Goal: Transaction & Acquisition: Subscribe to service/newsletter

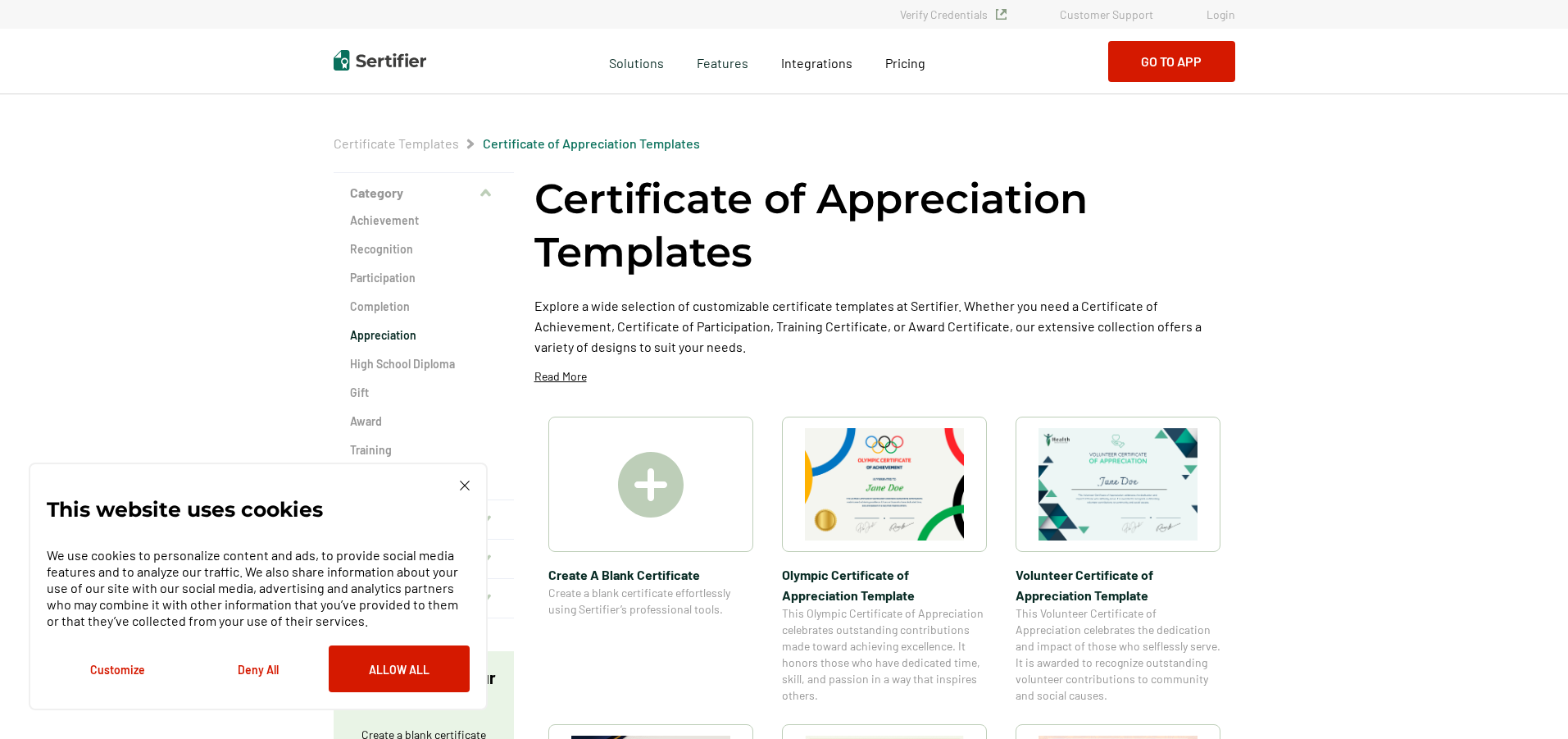
click at [387, 332] on h2 "Appreciation" at bounding box center [424, 335] width 148 height 16
click at [461, 485] on img at bounding box center [464, 485] width 10 height 10
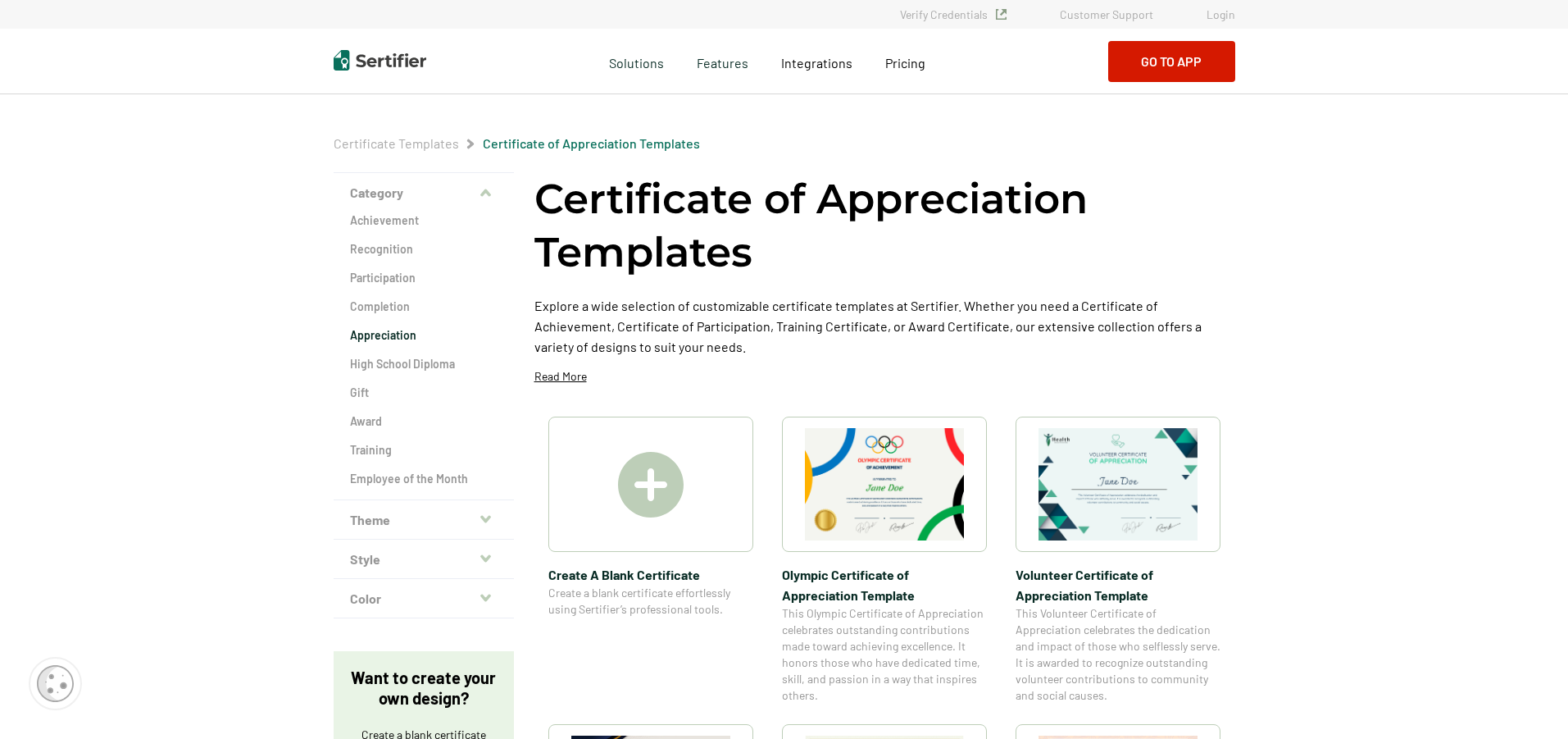
click at [387, 331] on h2 "Appreciation" at bounding box center [424, 335] width 148 height 16
click at [646, 511] on img at bounding box center [651, 485] width 65 height 65
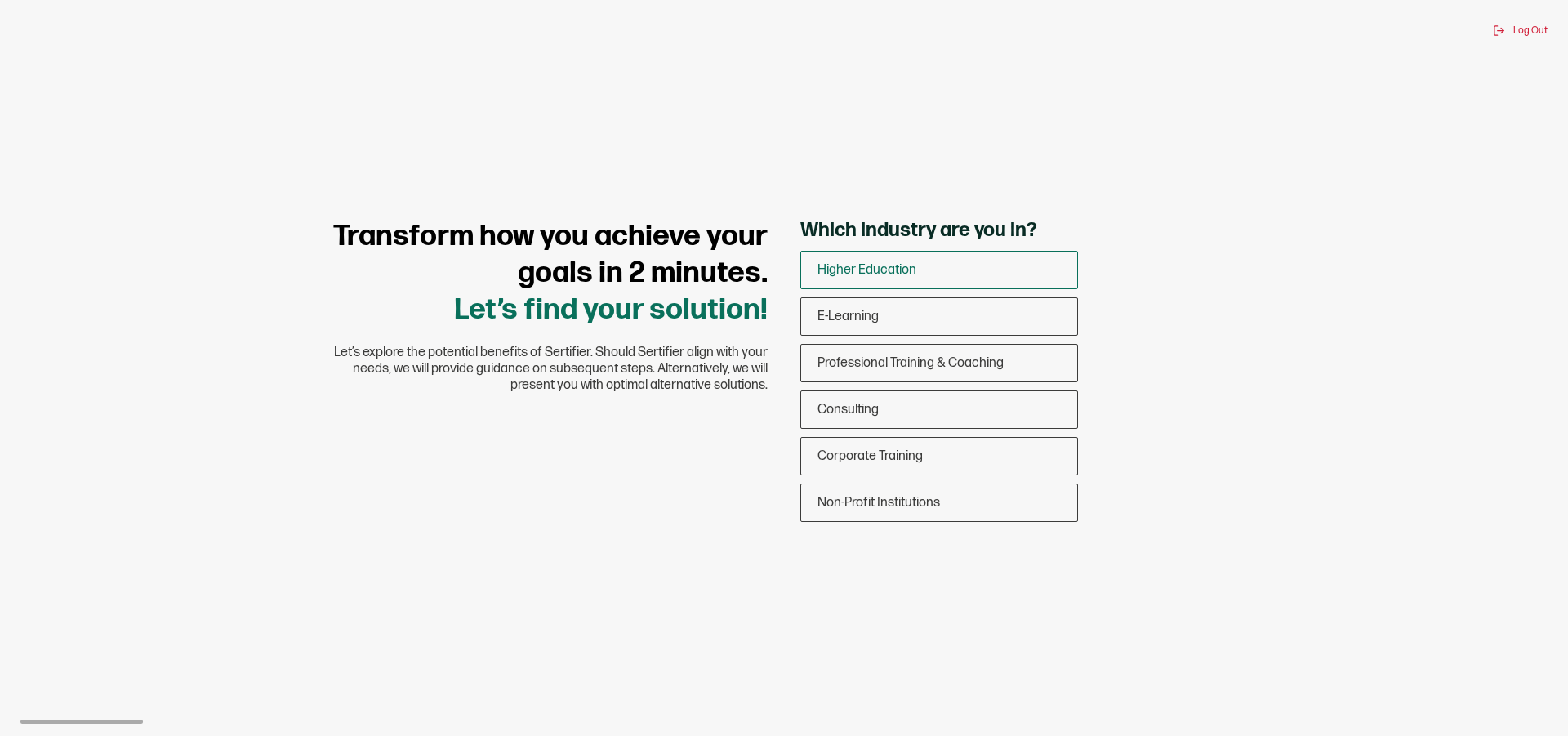
click at [942, 273] on div "Higher Education" at bounding box center [939, 270] width 276 height 39
click at [0, 0] on input "Higher Education" at bounding box center [0, 0] width 0 height 0
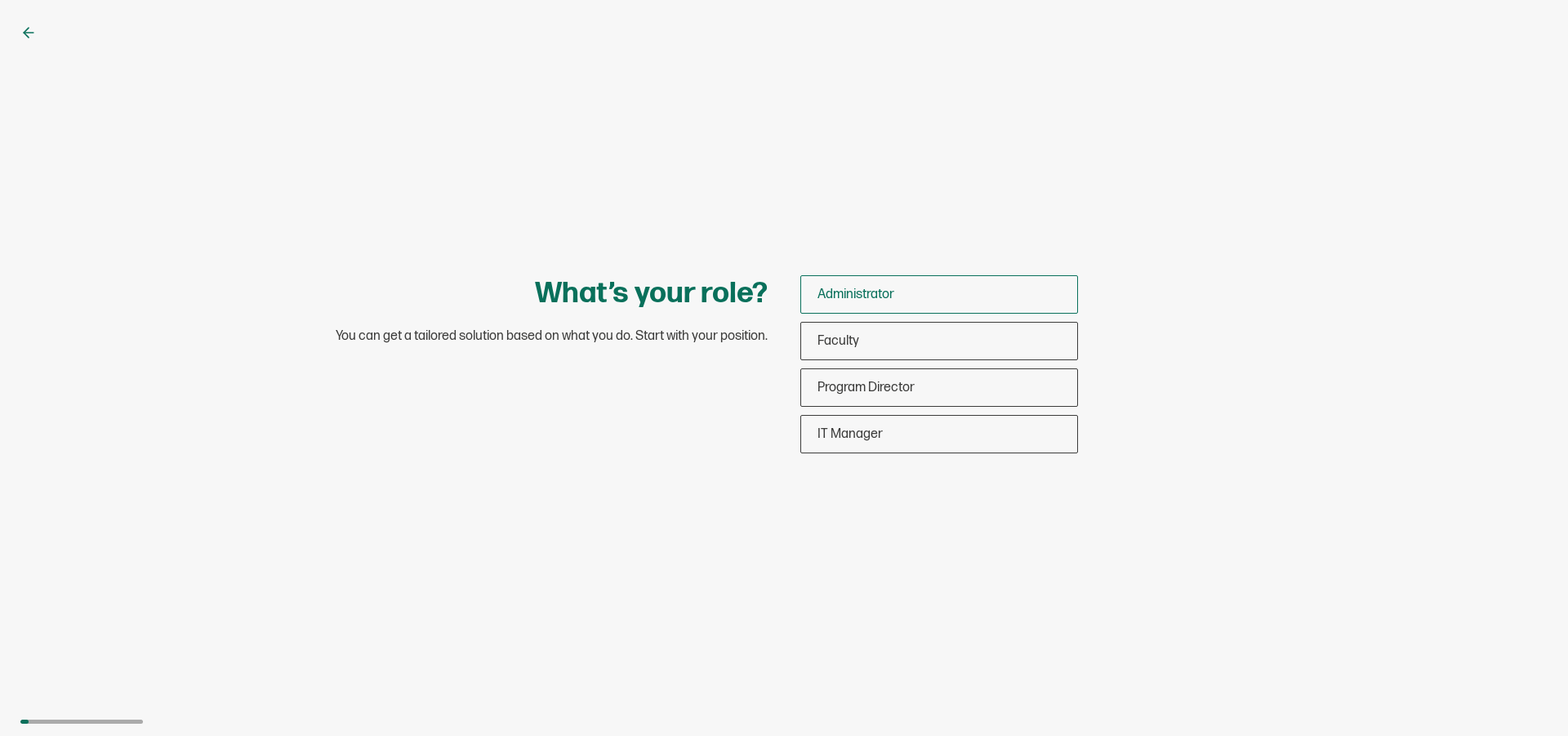
click at [907, 298] on div "Administrator" at bounding box center [939, 294] width 276 height 39
click at [0, 0] on input "Administrator" at bounding box center [0, 0] width 0 height 0
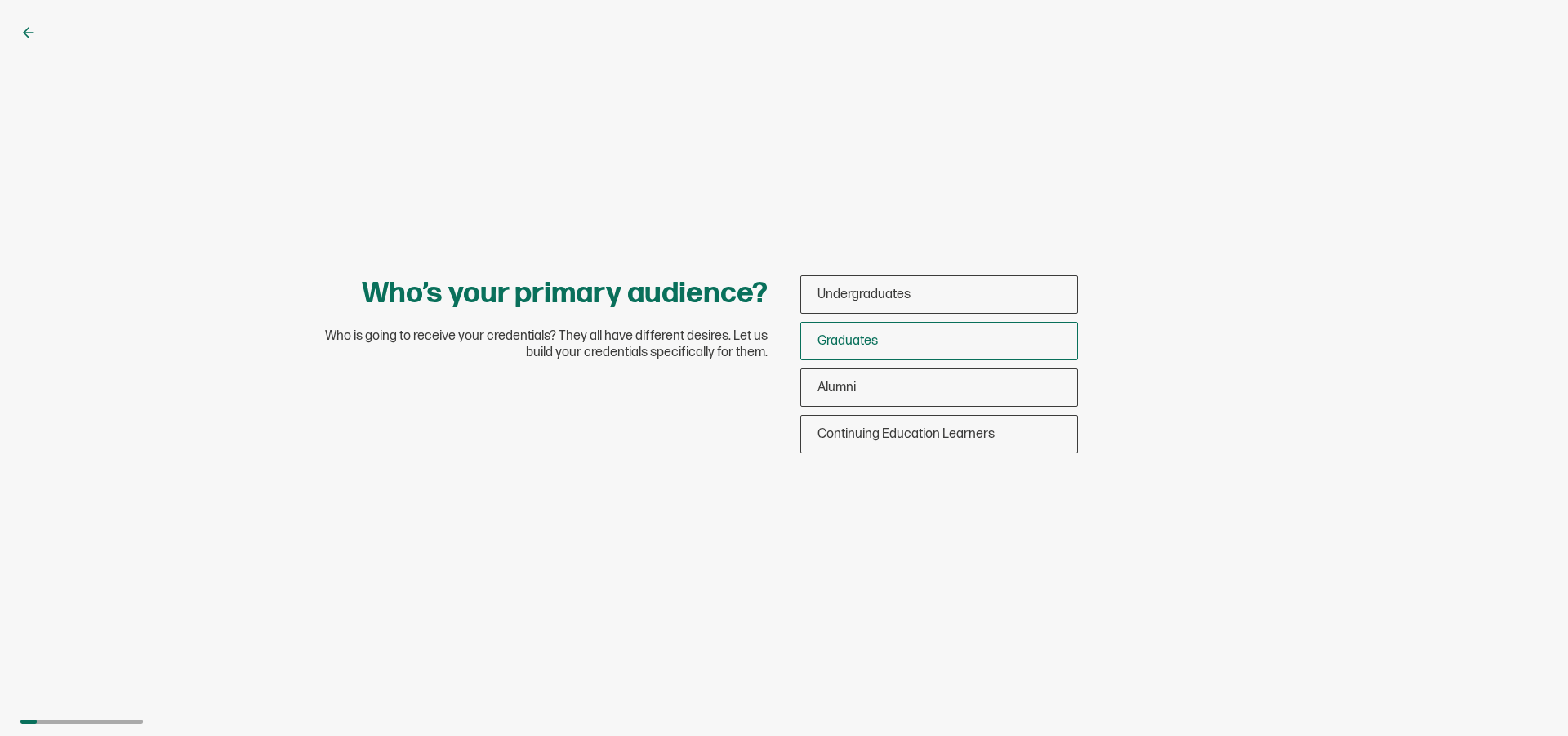
click at [910, 344] on div "Graduates" at bounding box center [939, 341] width 276 height 39
click at [0, 0] on input "Graduates" at bounding box center [0, 0] width 0 height 0
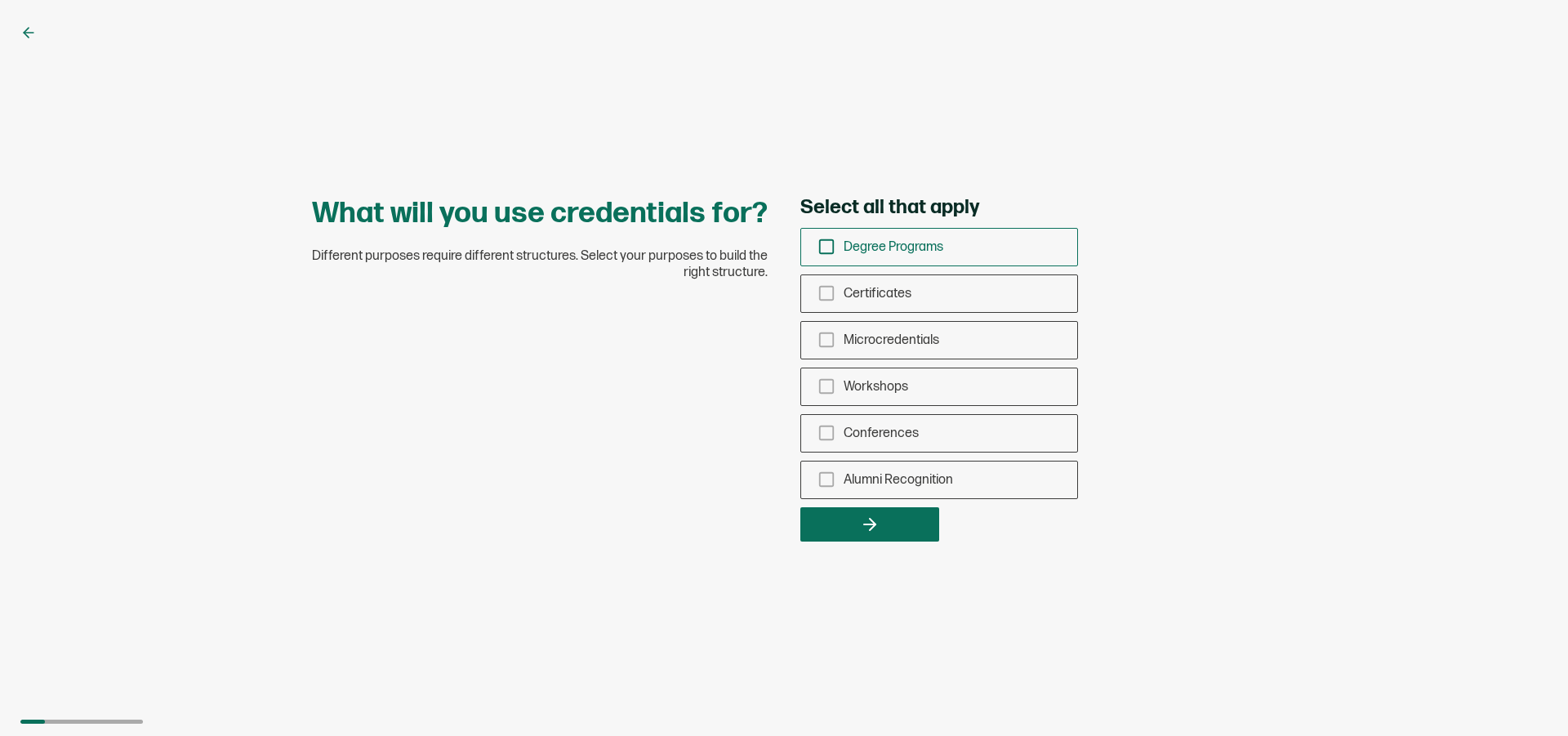
click at [828, 252] on icon "checkbox-group" at bounding box center [826, 246] width 18 height 18
click at [0, 0] on input "Degree Programs" at bounding box center [0, 0] width 0 height 0
click at [828, 289] on icon "checkbox-group" at bounding box center [826, 293] width 18 height 18
click at [0, 0] on input "Certificates" at bounding box center [0, 0] width 0 height 0
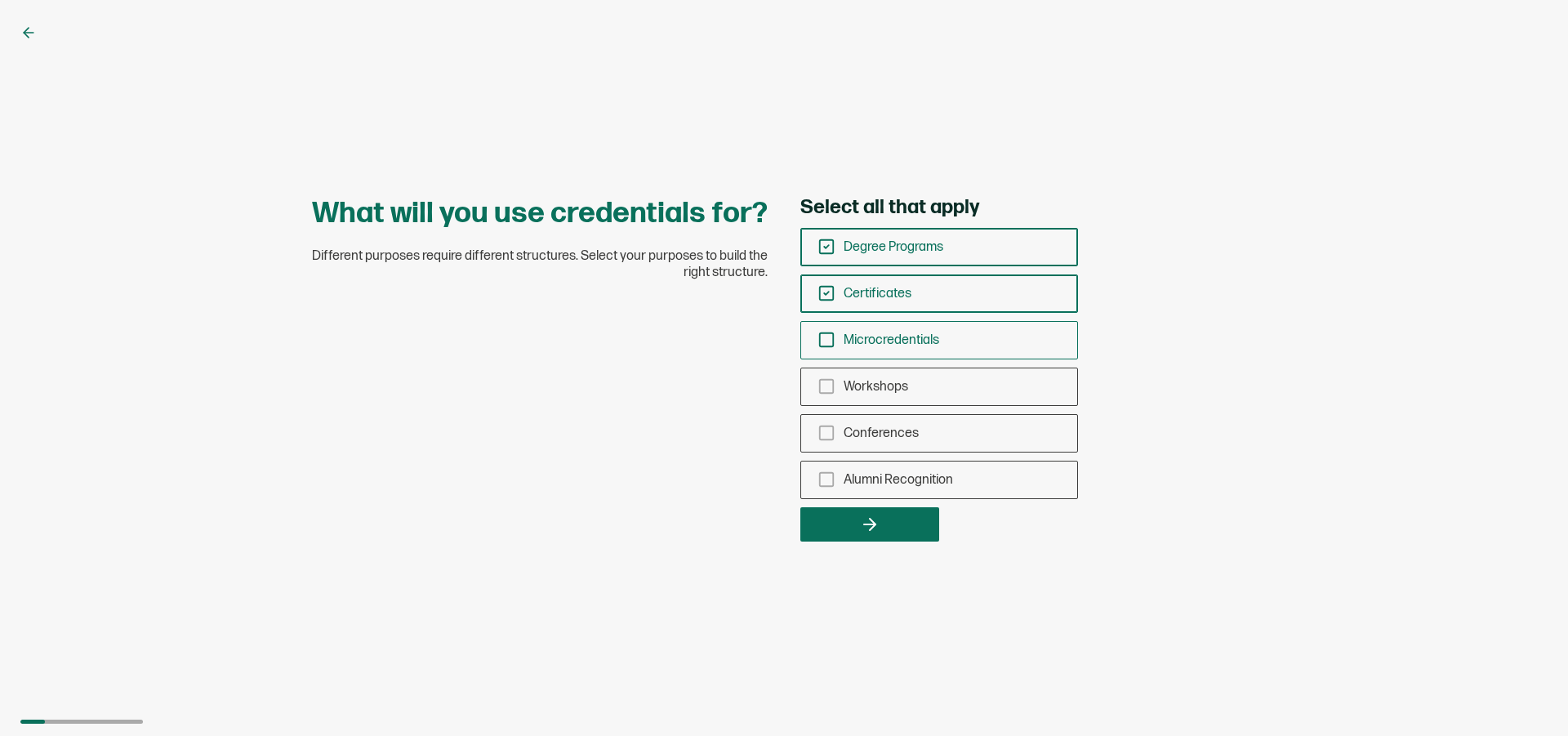
click at [826, 342] on icon "checkbox-group" at bounding box center [826, 340] width 18 height 18
click at [0, 0] on input "Microcredentials" at bounding box center [0, 0] width 0 height 0
click at [820, 381] on rect "checkbox-group" at bounding box center [826, 386] width 14 height 14
click at [0, 0] on input "Workshops" at bounding box center [0, 0] width 0 height 0
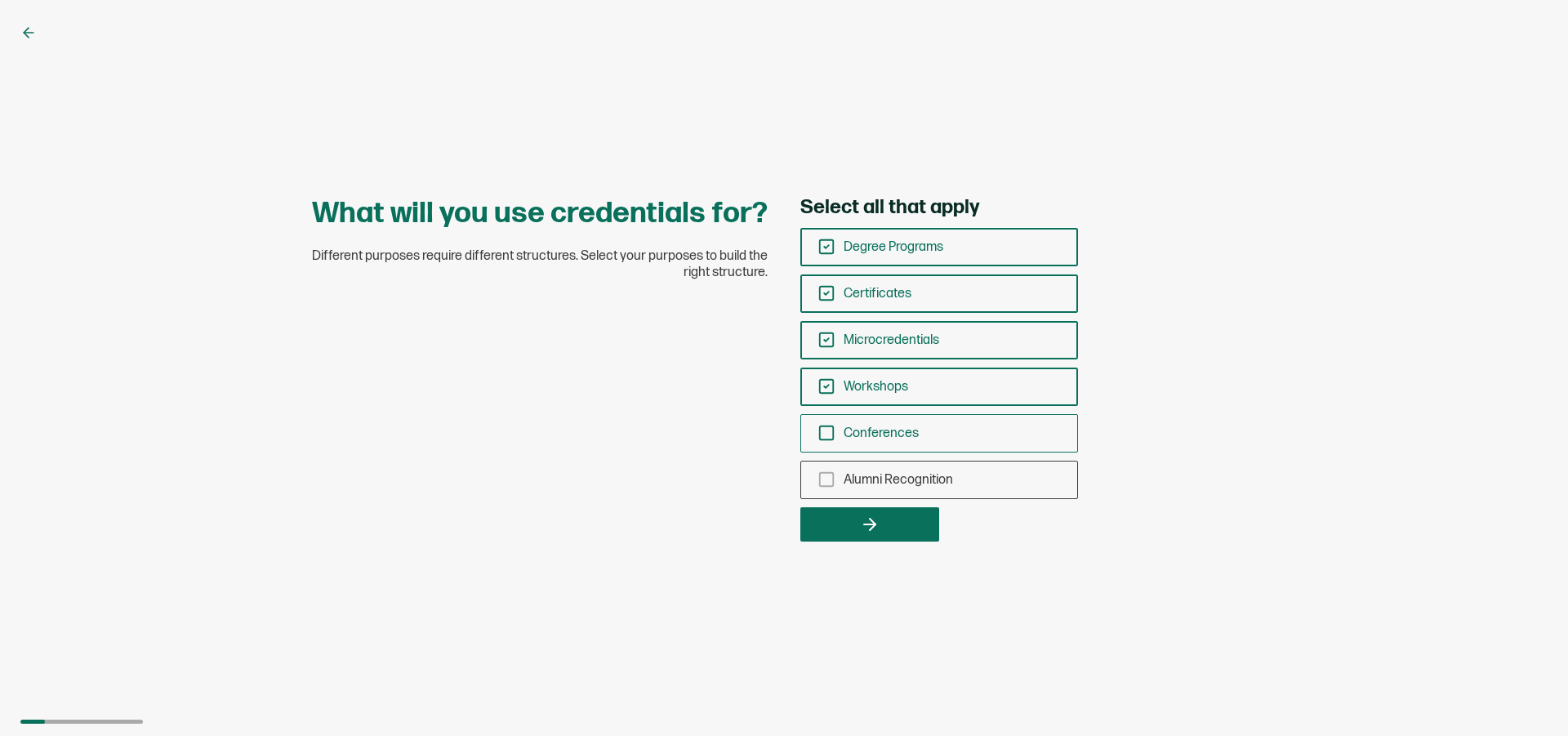
click at [823, 435] on icon "checkbox-group" at bounding box center [826, 433] width 18 height 18
click at [0, 0] on input "Conferences" at bounding box center [0, 0] width 0 height 0
click at [828, 244] on icon "checkbox-group" at bounding box center [826, 246] width 18 height 18
click at [0, 0] on input "Degree Programs" at bounding box center [0, 0] width 0 height 0
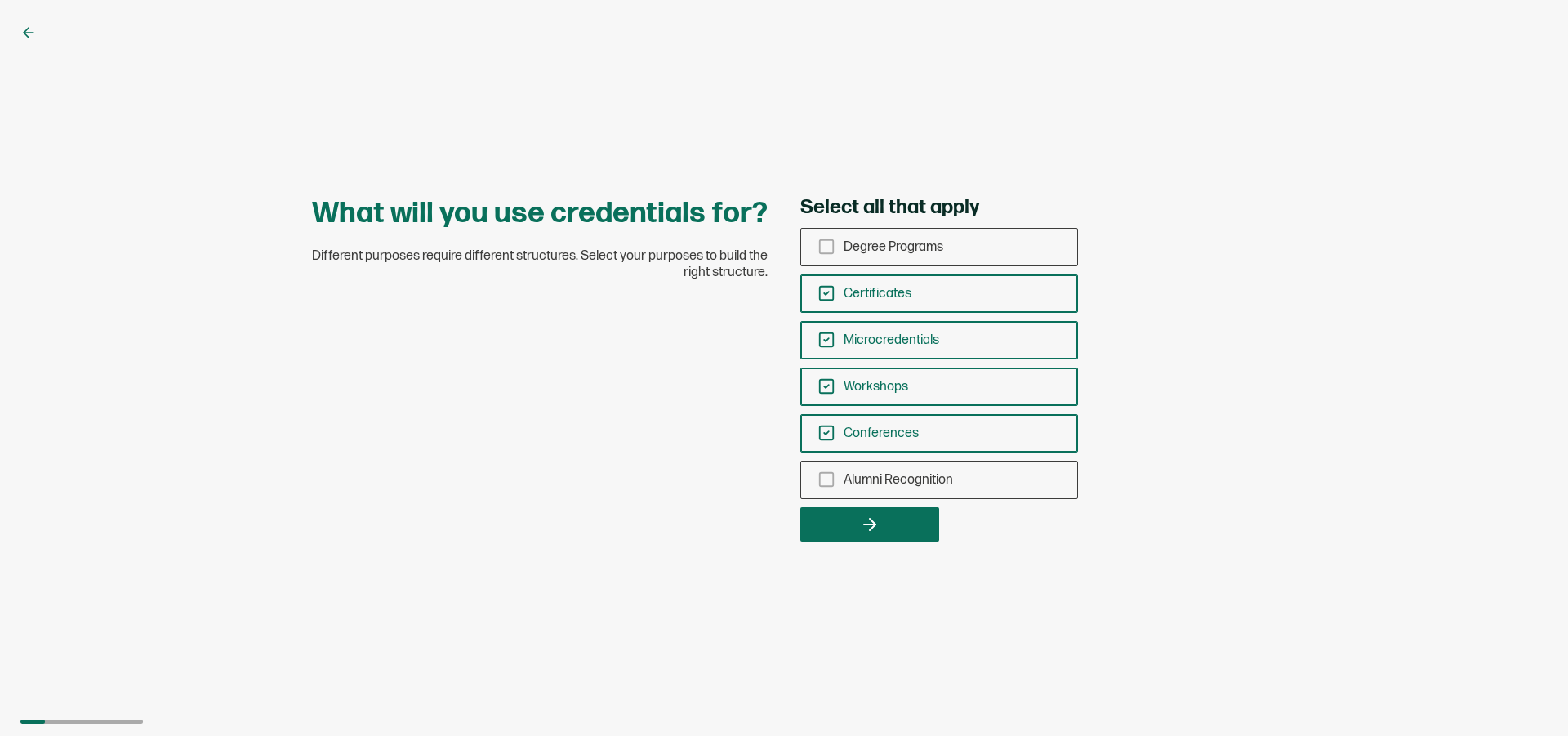
click at [822, 335] on icon "checkbox-group" at bounding box center [826, 340] width 18 height 18
click at [0, 0] on input "Microcredentials" at bounding box center [0, 0] width 0 height 0
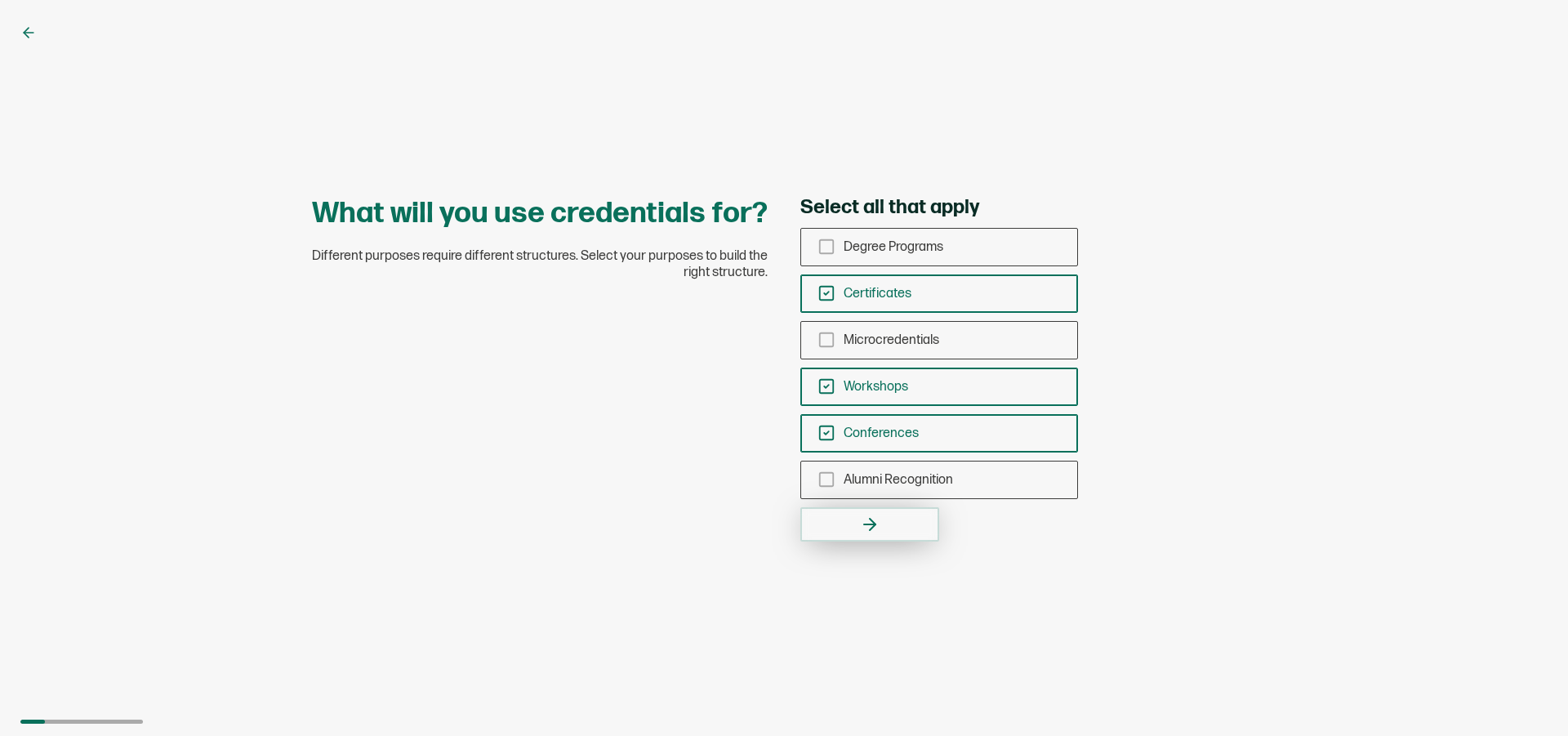
click at [865, 529] on icon "button" at bounding box center [870, 524] width 20 height 20
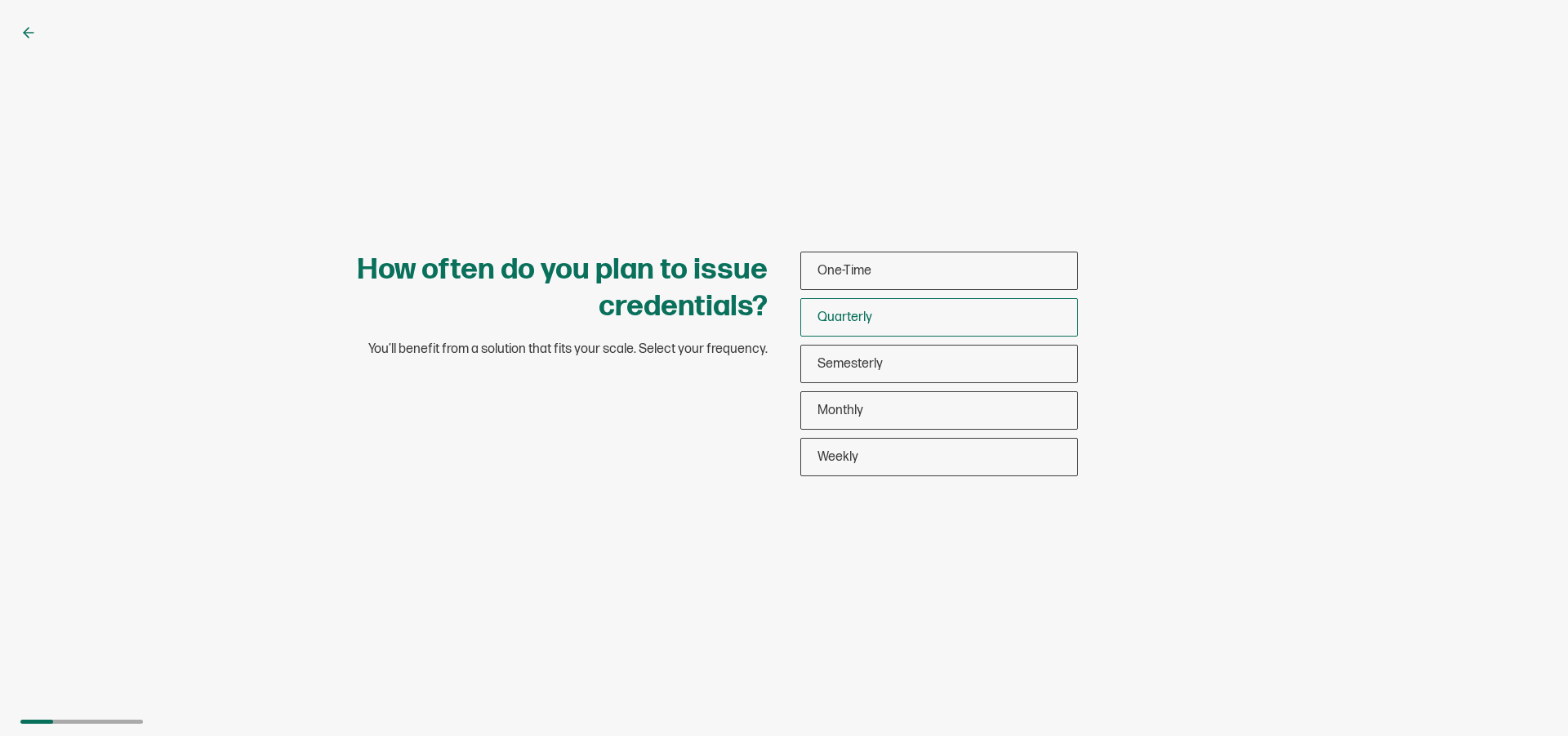
click at [891, 320] on div "Quarterly" at bounding box center [939, 317] width 276 height 39
click at [0, 0] on input "Quarterly" at bounding box center [0, 0] width 0 height 0
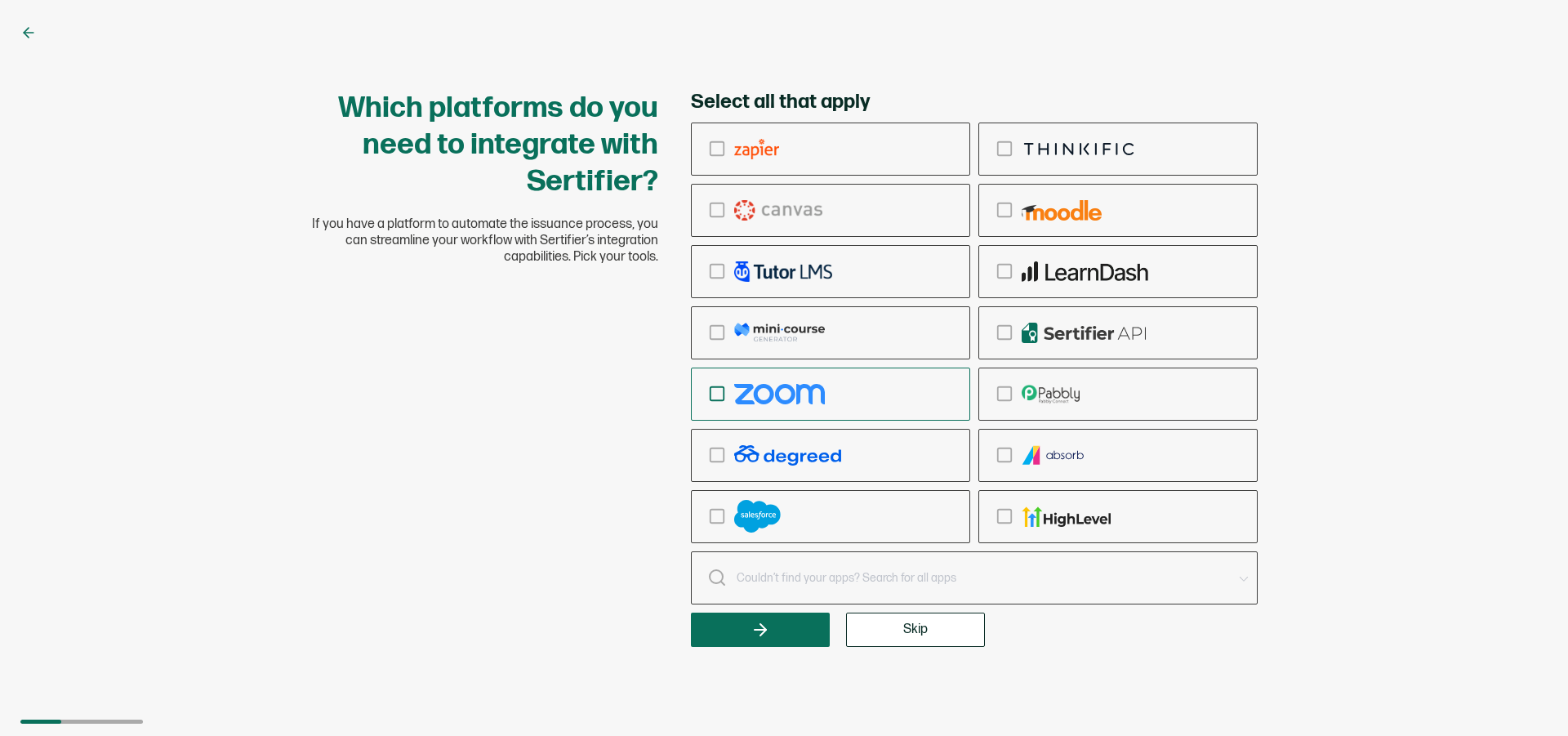
click at [695, 387] on div "checkbox-group" at bounding box center [831, 394] width 278 height 39
click at [0, 0] on input "checkbox-group" at bounding box center [0, 0] width 0 height 0
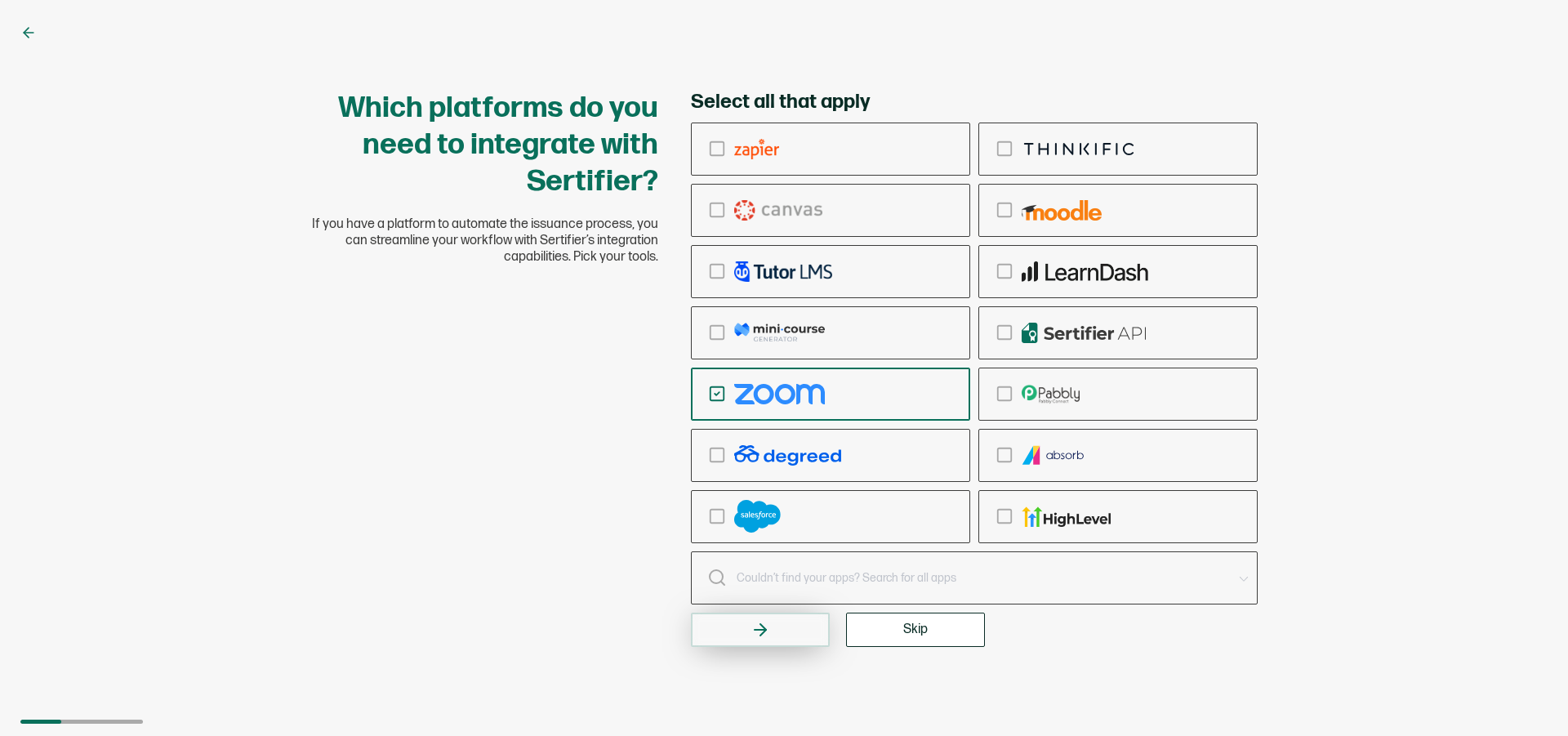
click at [798, 621] on button "button" at bounding box center [761, 630] width 139 height 34
